Goal: Task Accomplishment & Management: Use online tool/utility

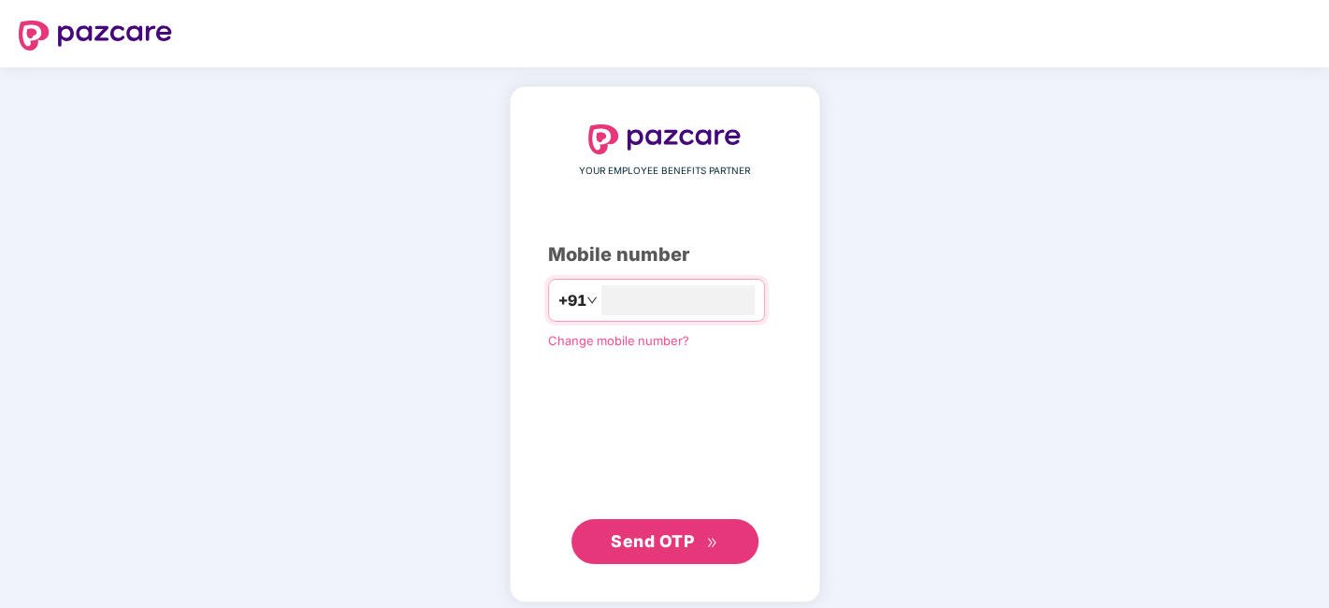
type input "**********"
click at [678, 517] on button "Send OTP" at bounding box center [664, 539] width 187 height 45
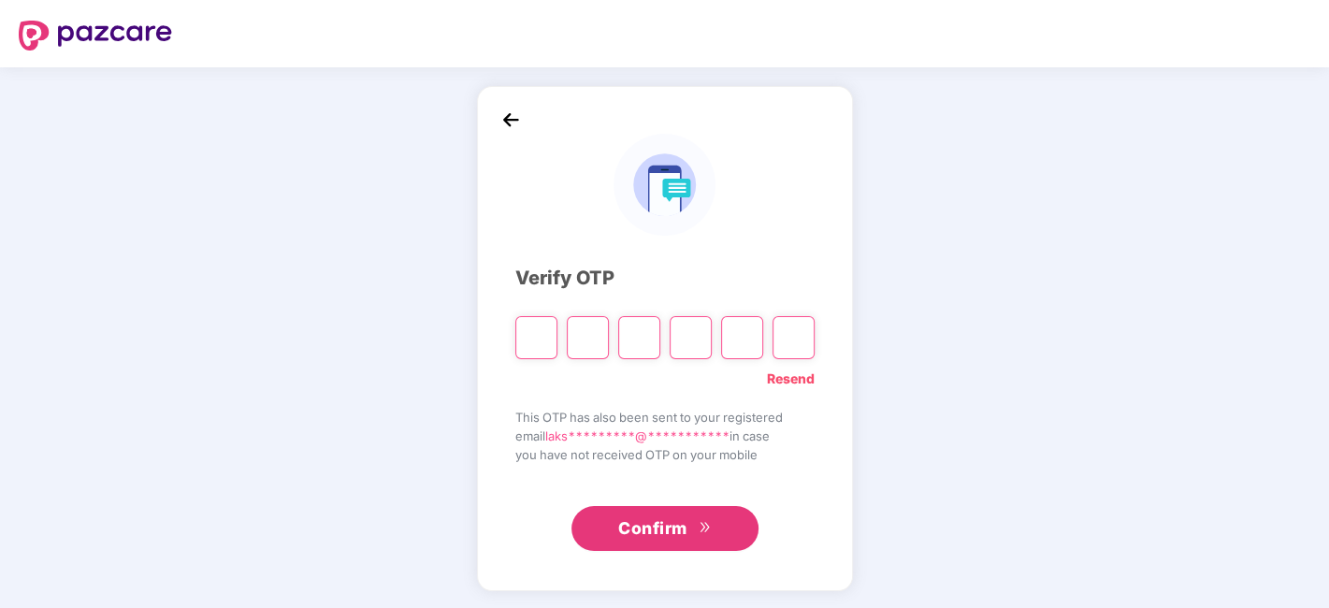
type input "*"
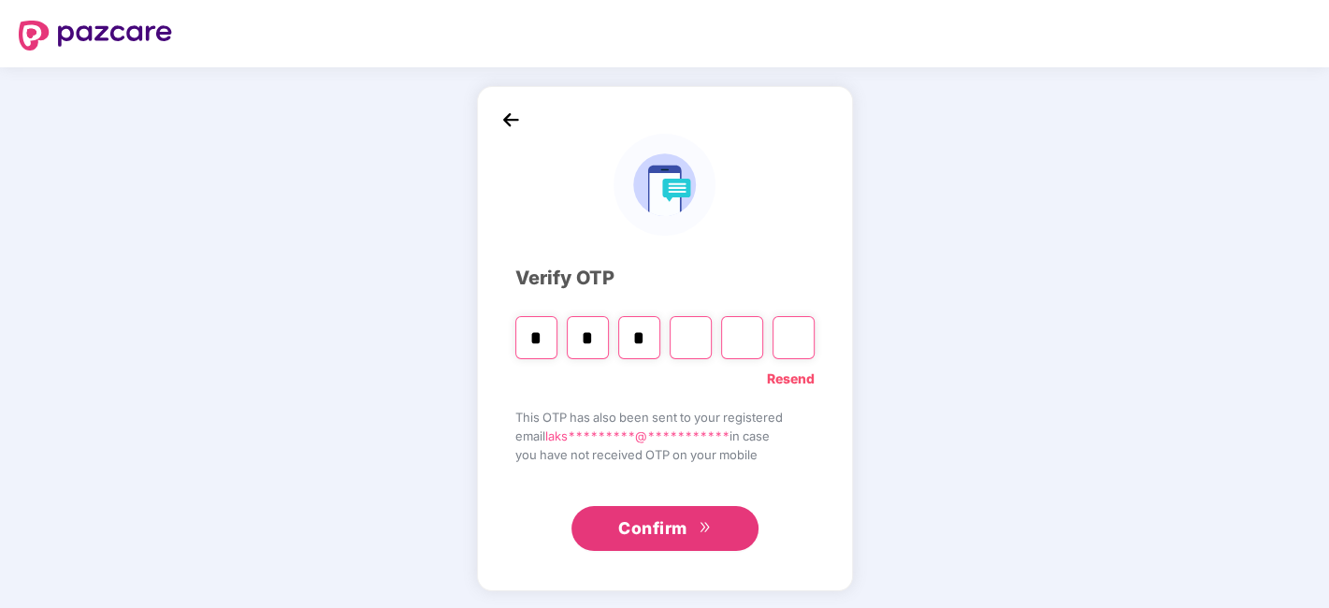
click at [685, 345] on input "Digit 4" at bounding box center [691, 337] width 42 height 43
type input "*"
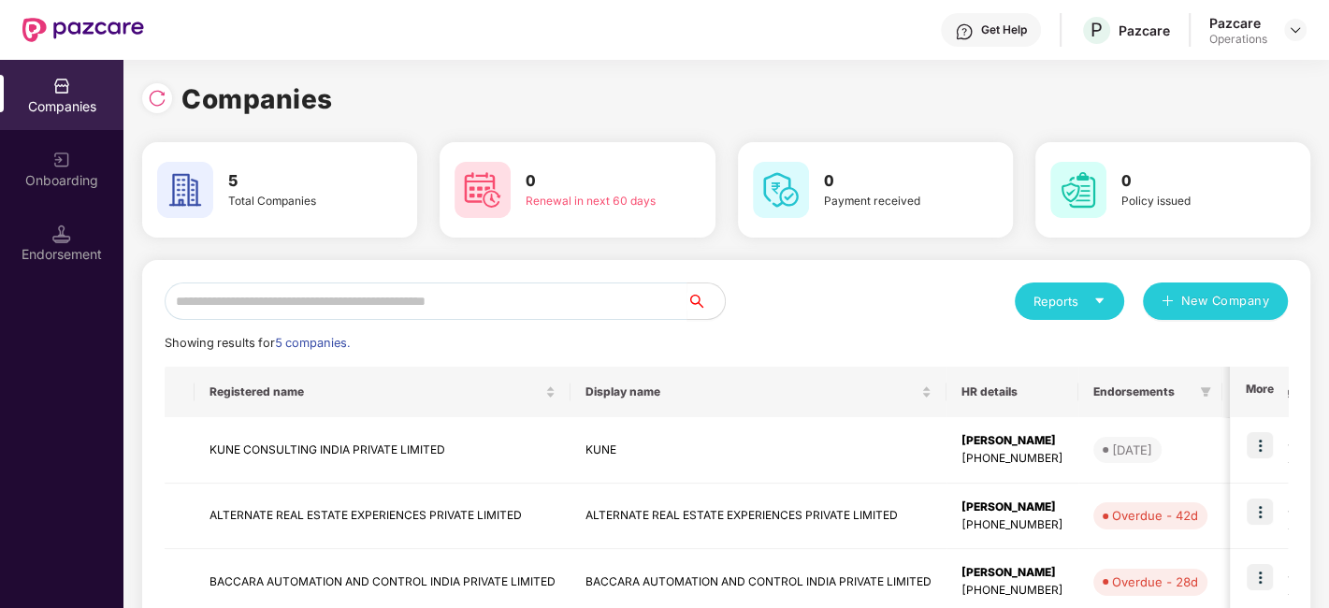
click at [1276, 22] on div "Pazcare Operations" at bounding box center [1257, 30] width 97 height 33
